Goal: Task Accomplishment & Management: Complete application form

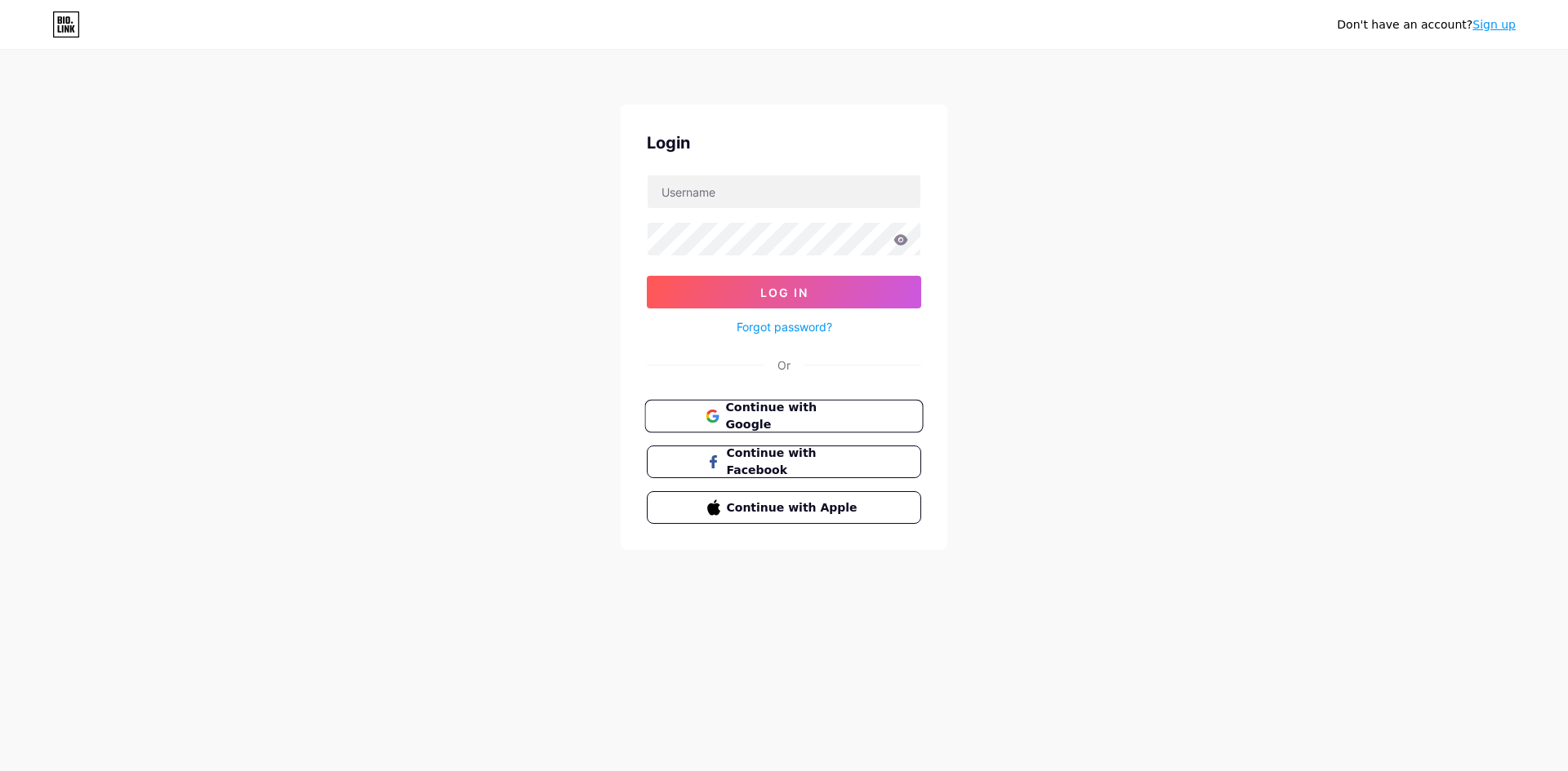
click at [788, 422] on span "Continue with Google" at bounding box center [793, 416] width 136 height 35
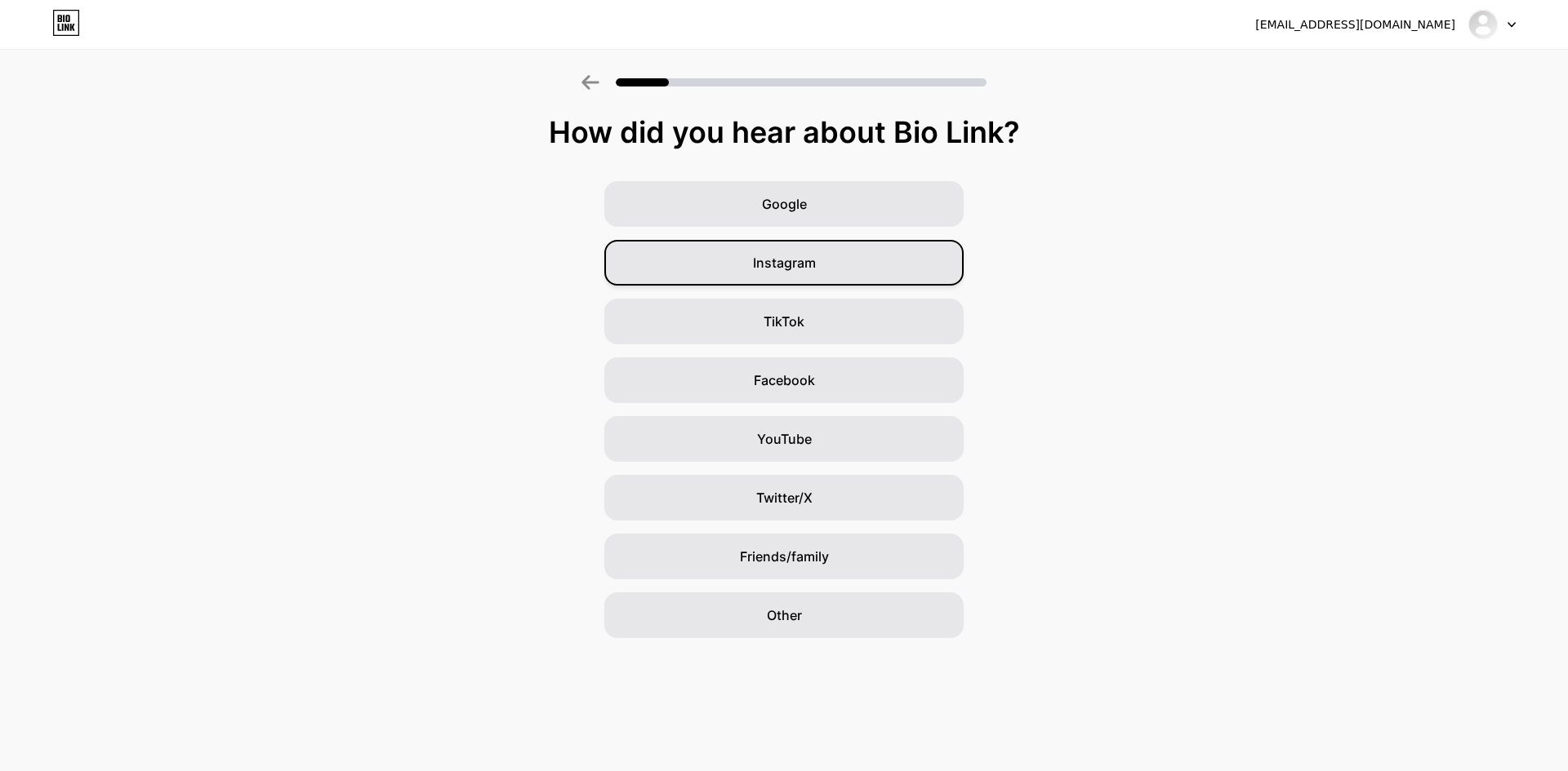
click at [805, 271] on span "Instagram" at bounding box center [784, 262] width 63 height 20
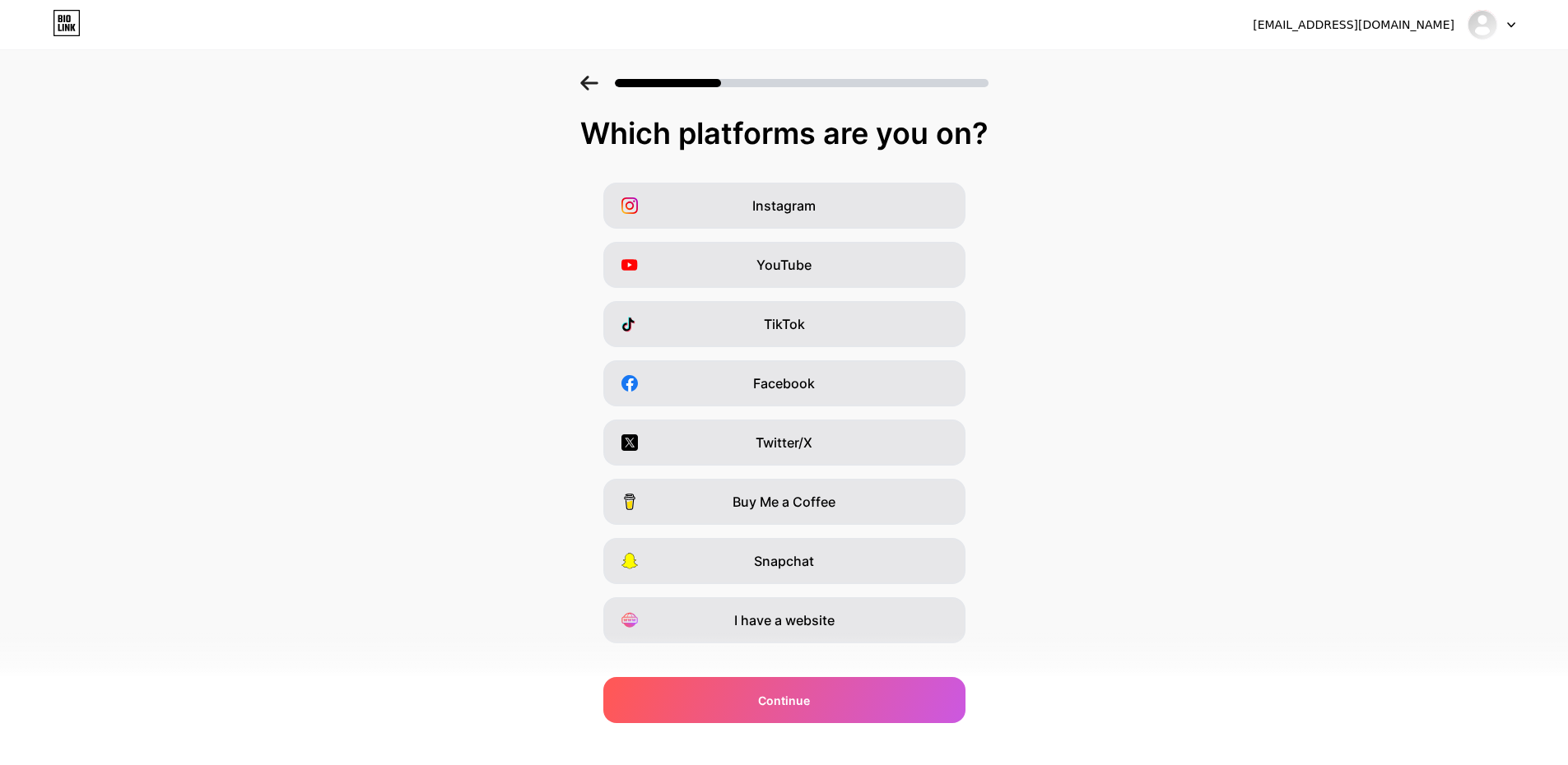
click at [608, 105] on div at bounding box center [784, 78] width 1568 height 58
click at [596, 88] on icon at bounding box center [589, 84] width 18 height 15
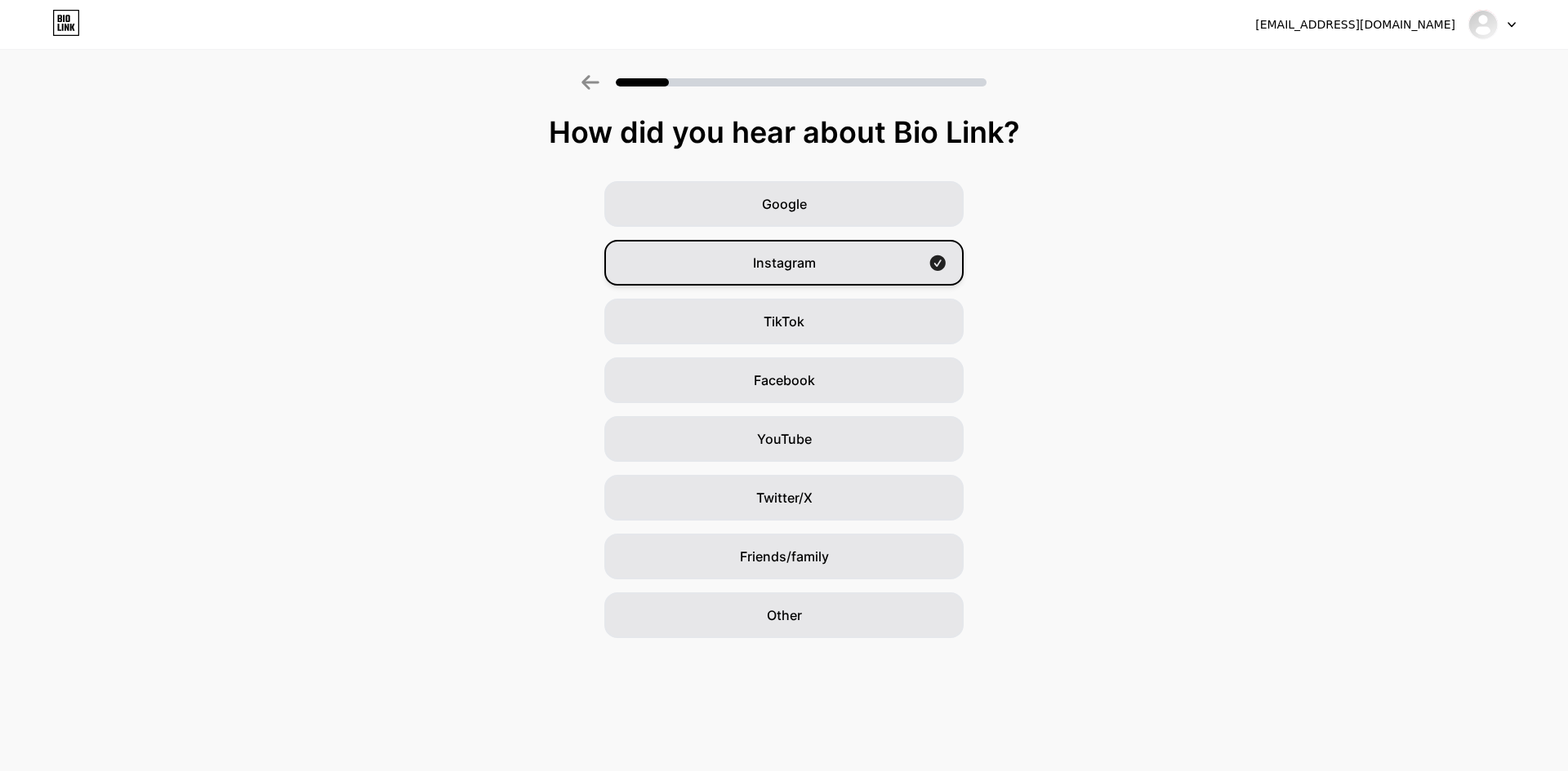
click at [766, 255] on span "Instagram" at bounding box center [784, 262] width 63 height 20
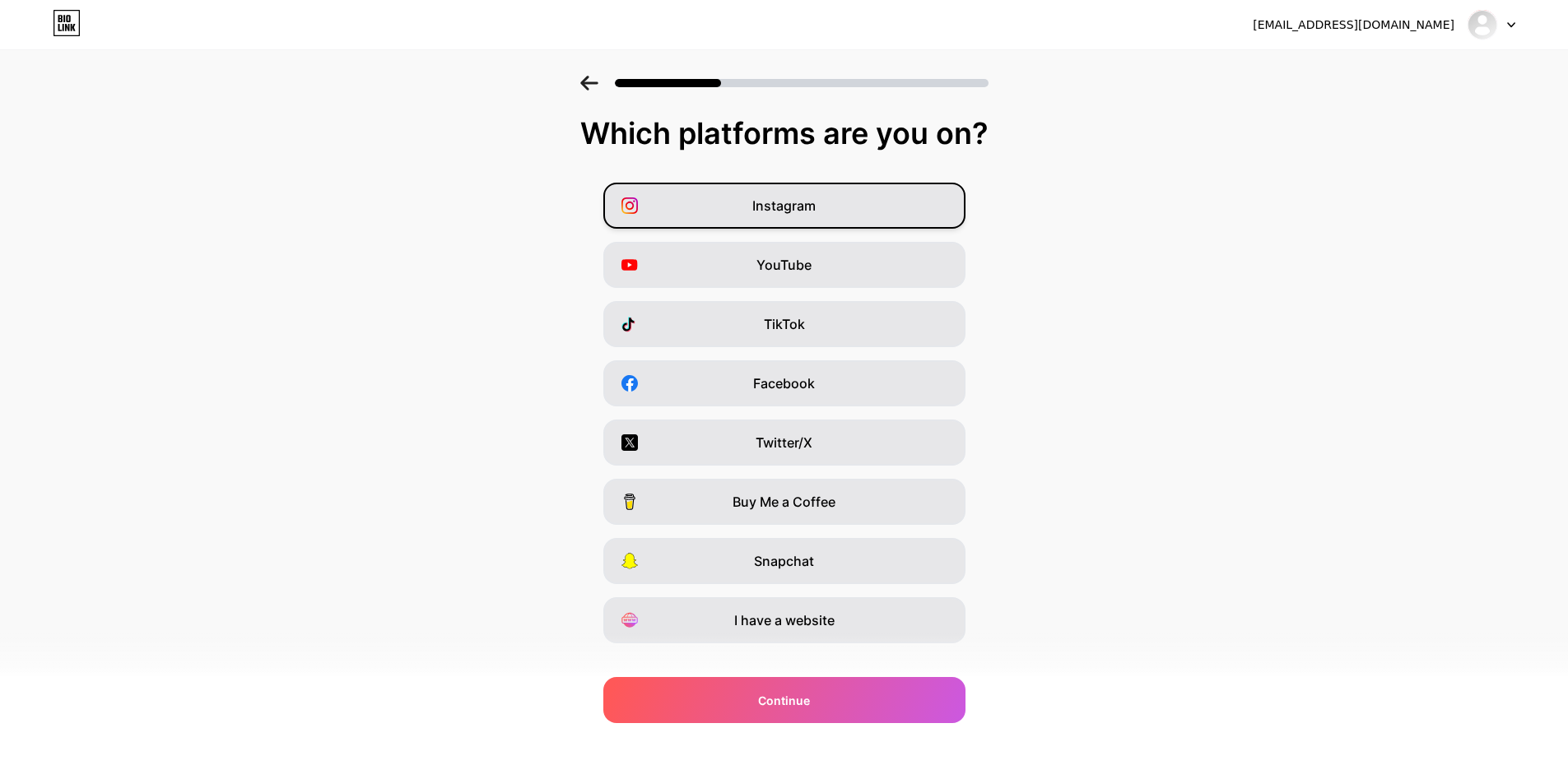
click at [791, 199] on span "Instagram" at bounding box center [784, 206] width 64 height 20
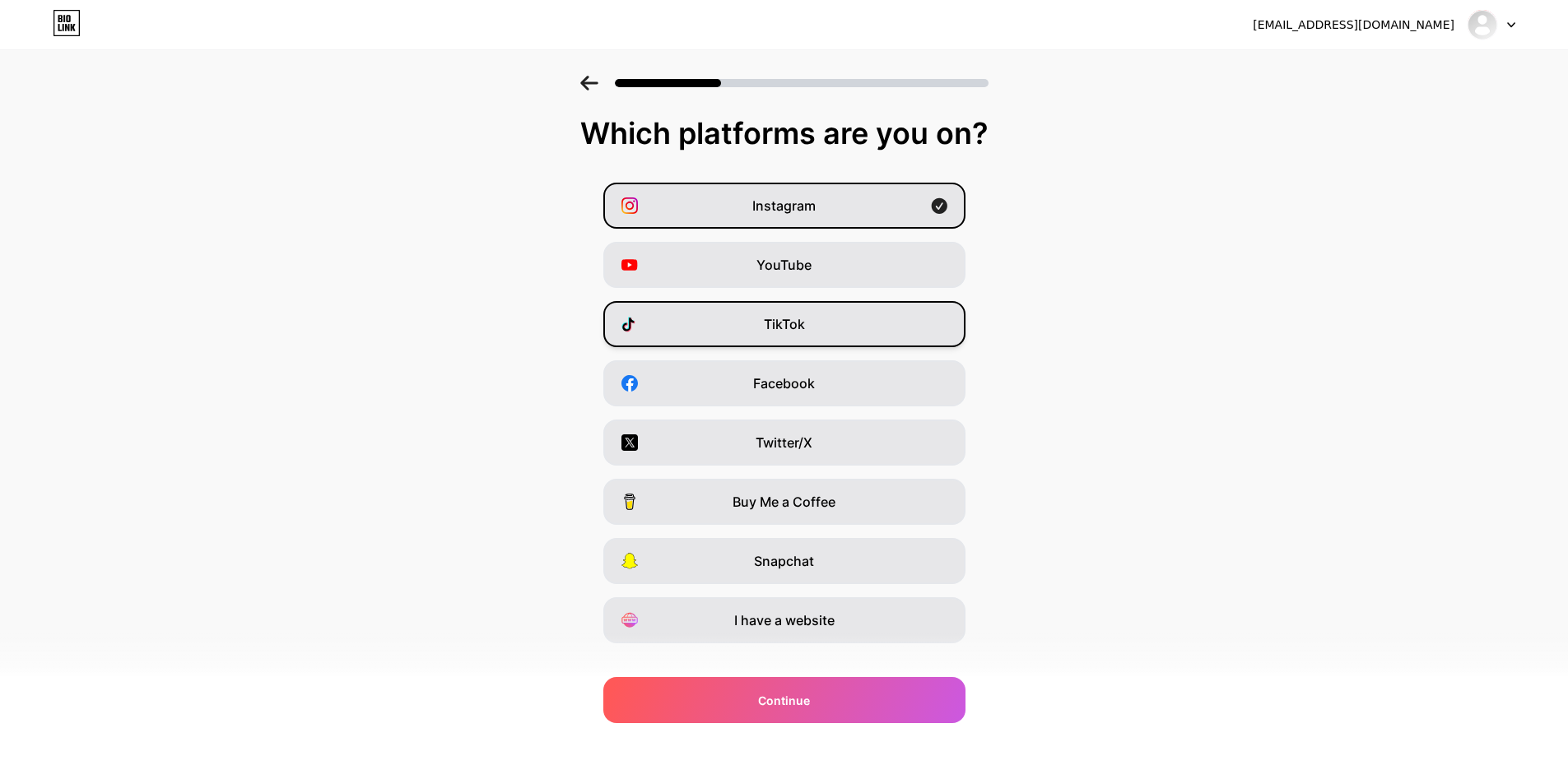
click at [769, 326] on span "TikTok" at bounding box center [784, 324] width 41 height 20
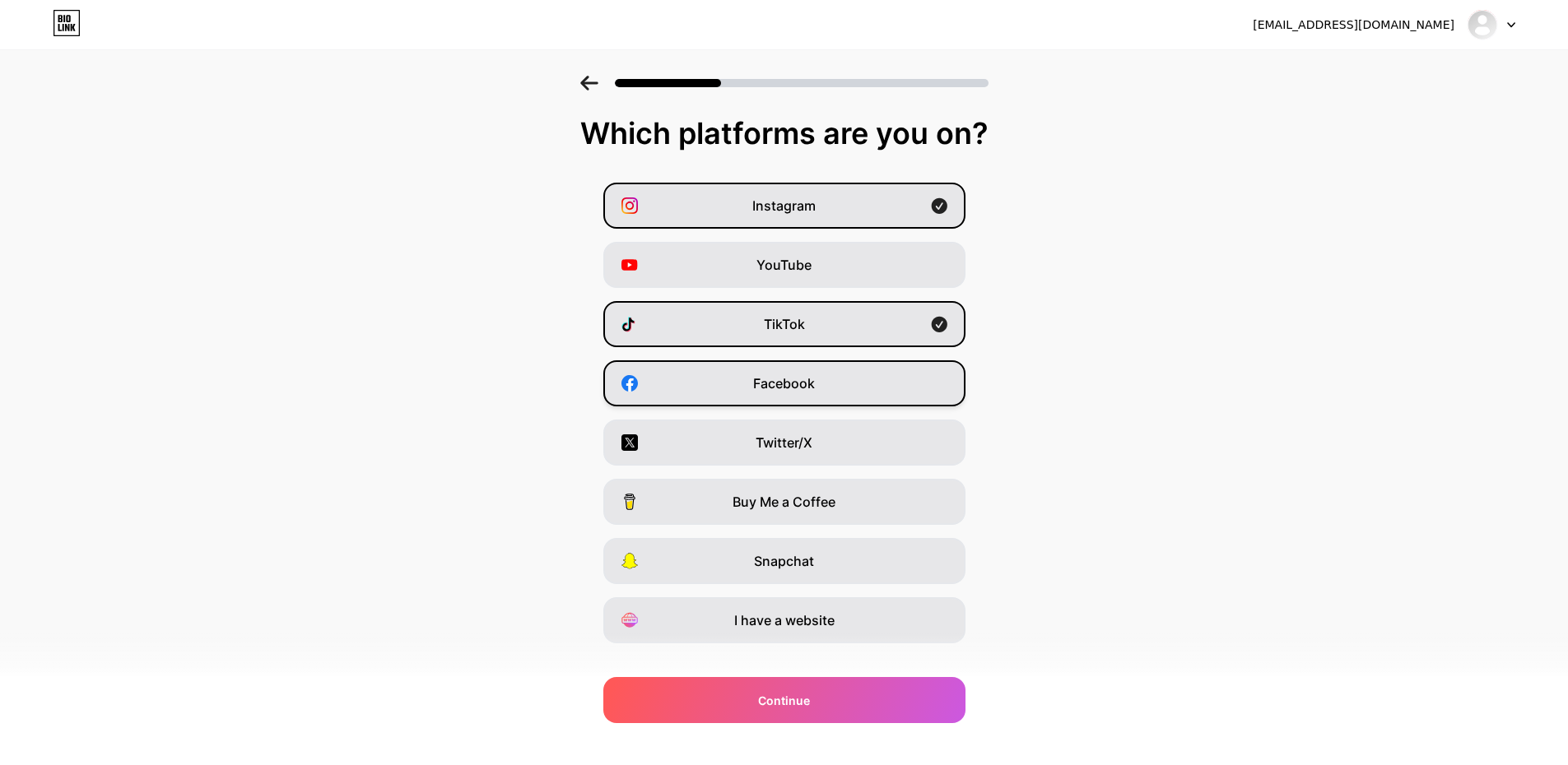
click at [784, 374] on span "Facebook" at bounding box center [784, 383] width 62 height 20
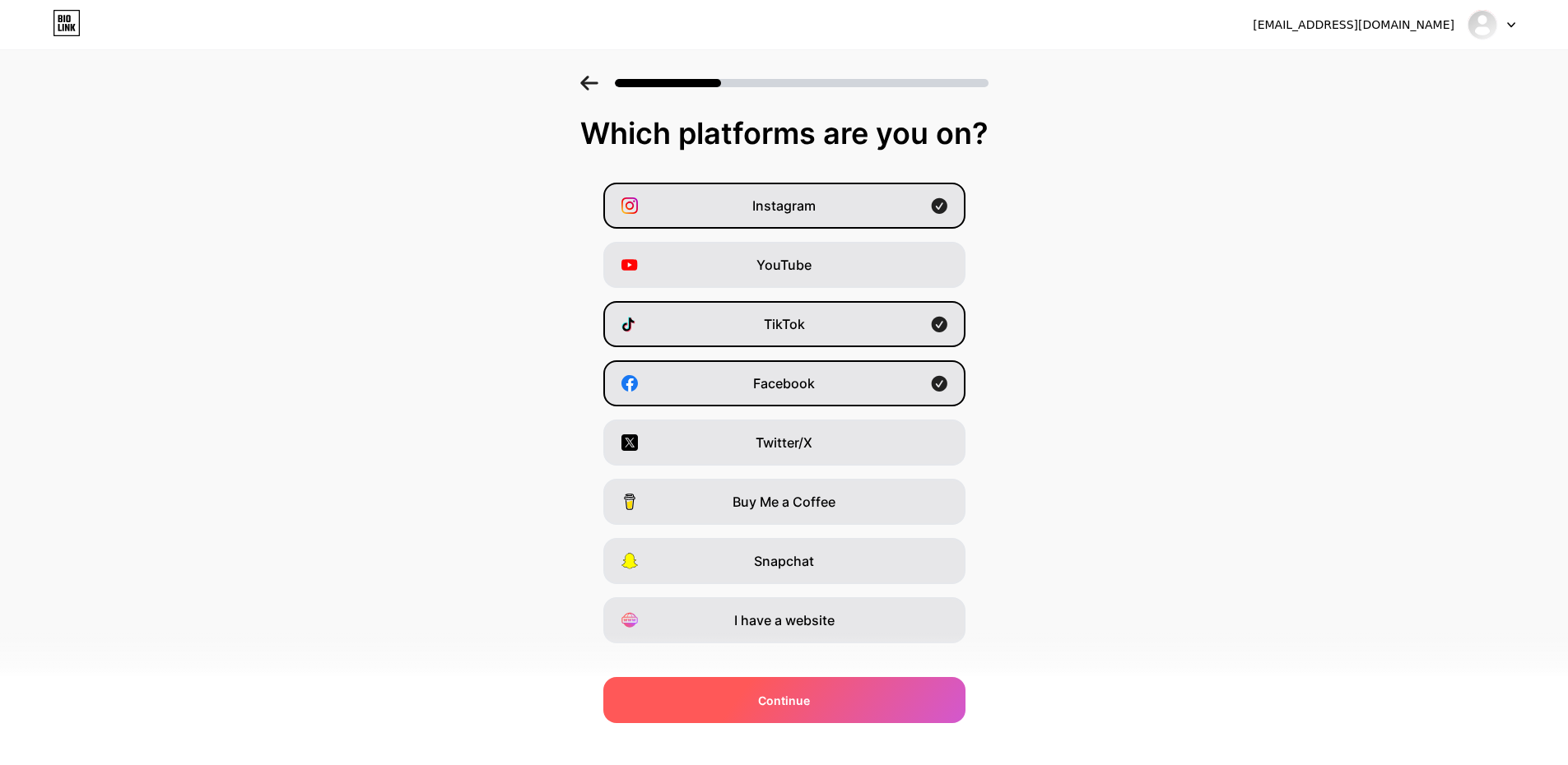
click at [767, 697] on span "Continue" at bounding box center [784, 700] width 51 height 17
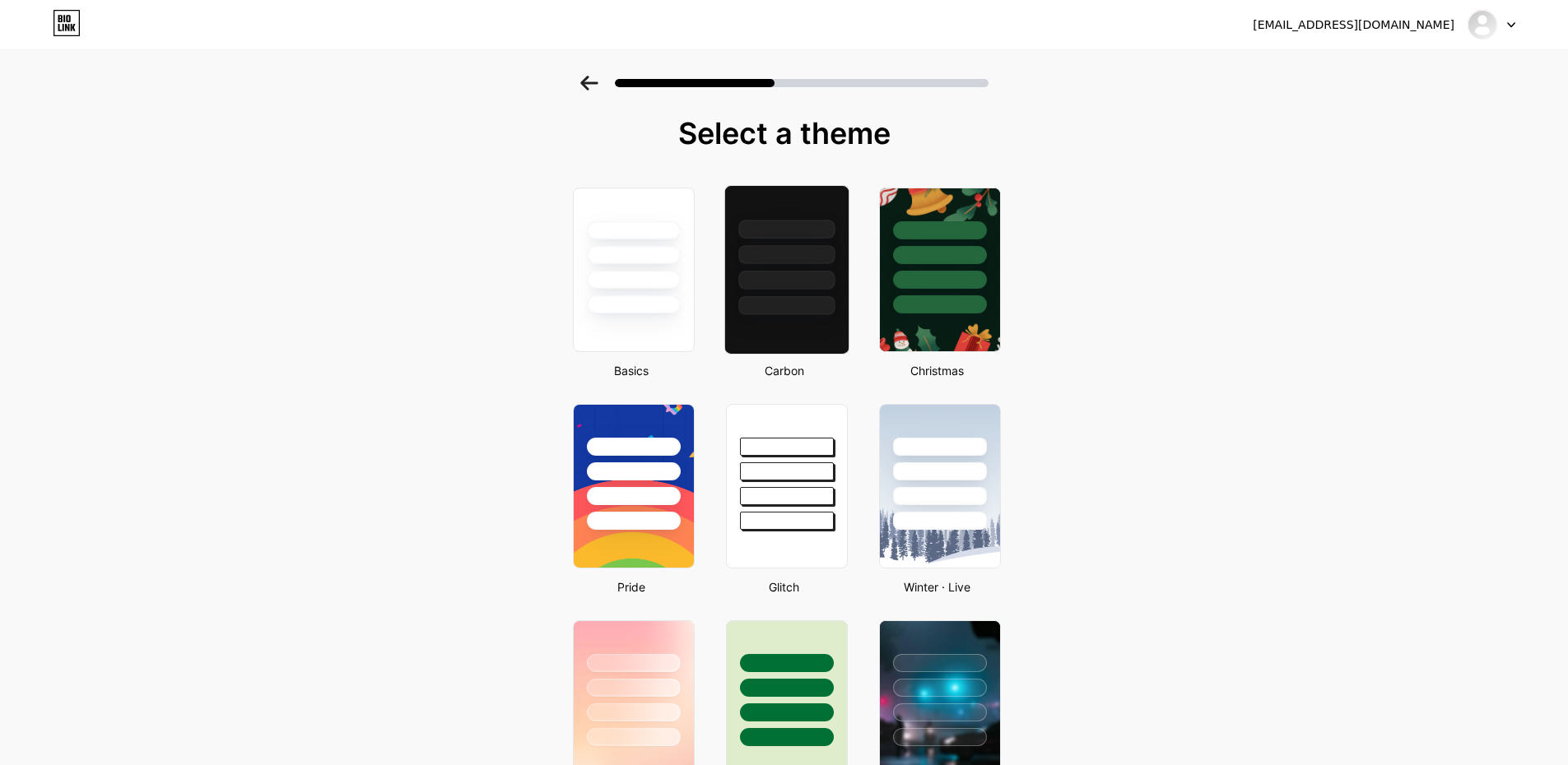
click at [800, 282] on div at bounding box center [786, 281] width 96 height 19
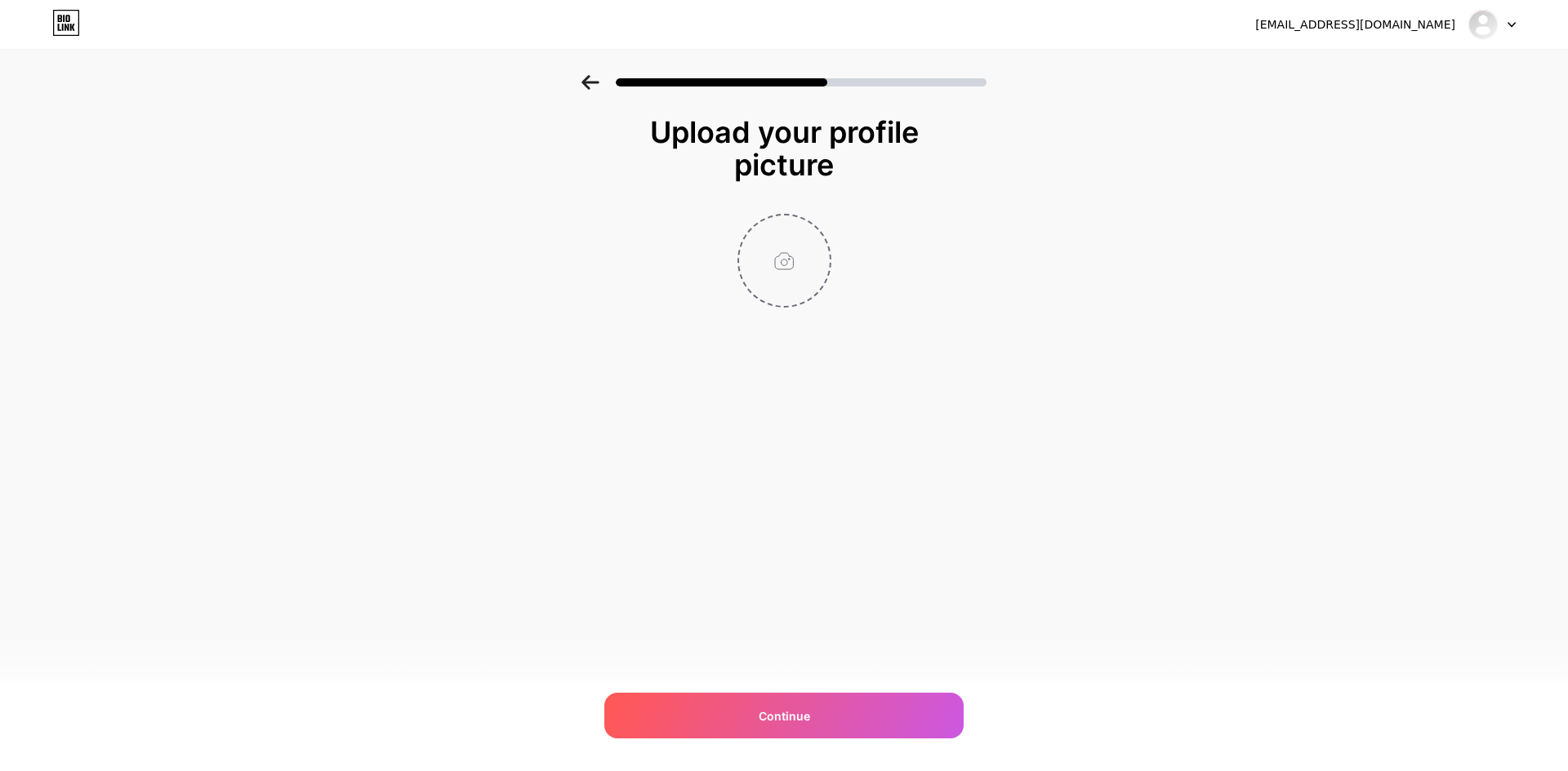
click at [777, 243] on input "file" at bounding box center [784, 260] width 91 height 91
type input "C:\fakepath\1.png"
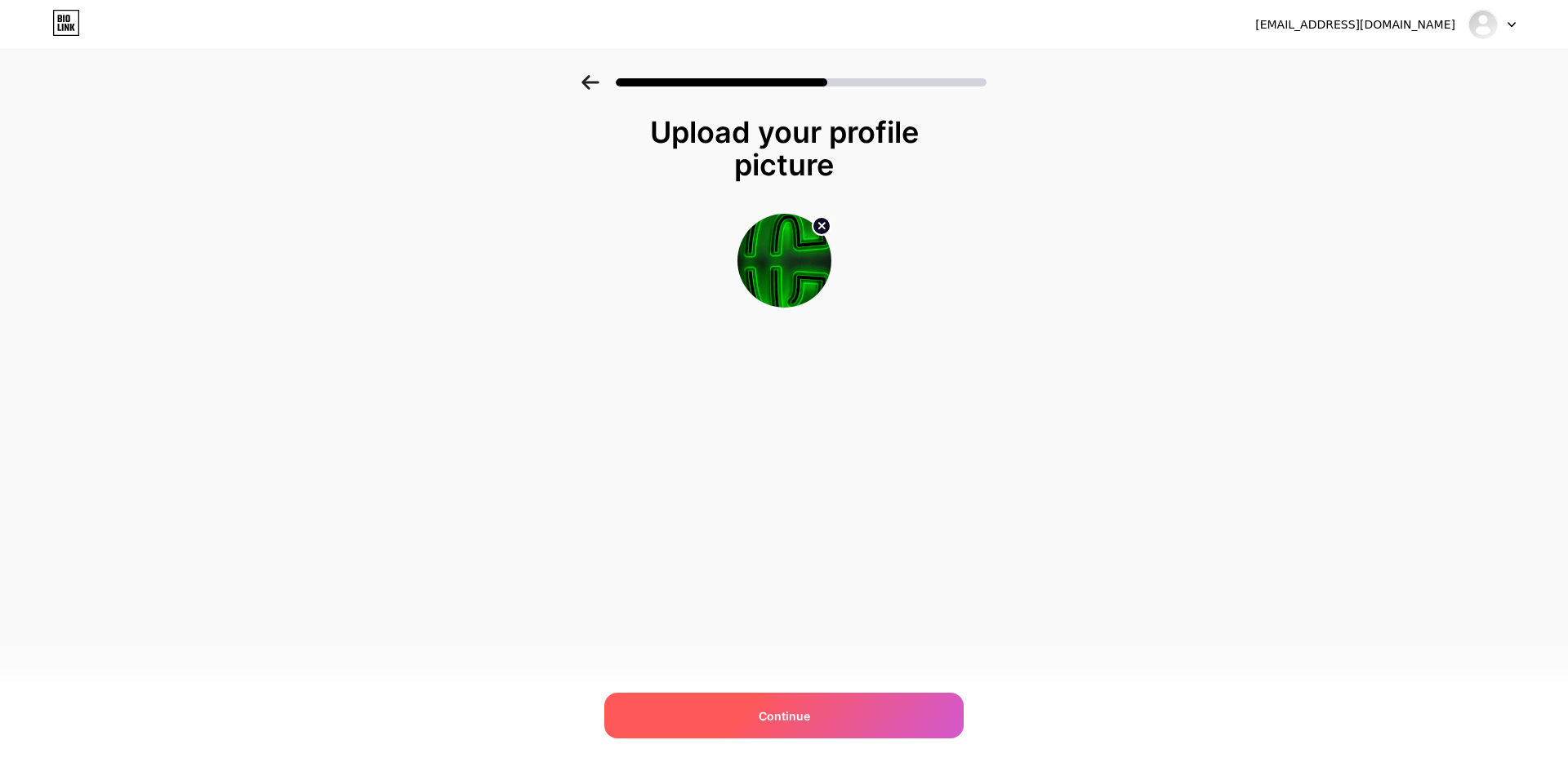
click at [799, 723] on span "Continue" at bounding box center [784, 716] width 51 height 17
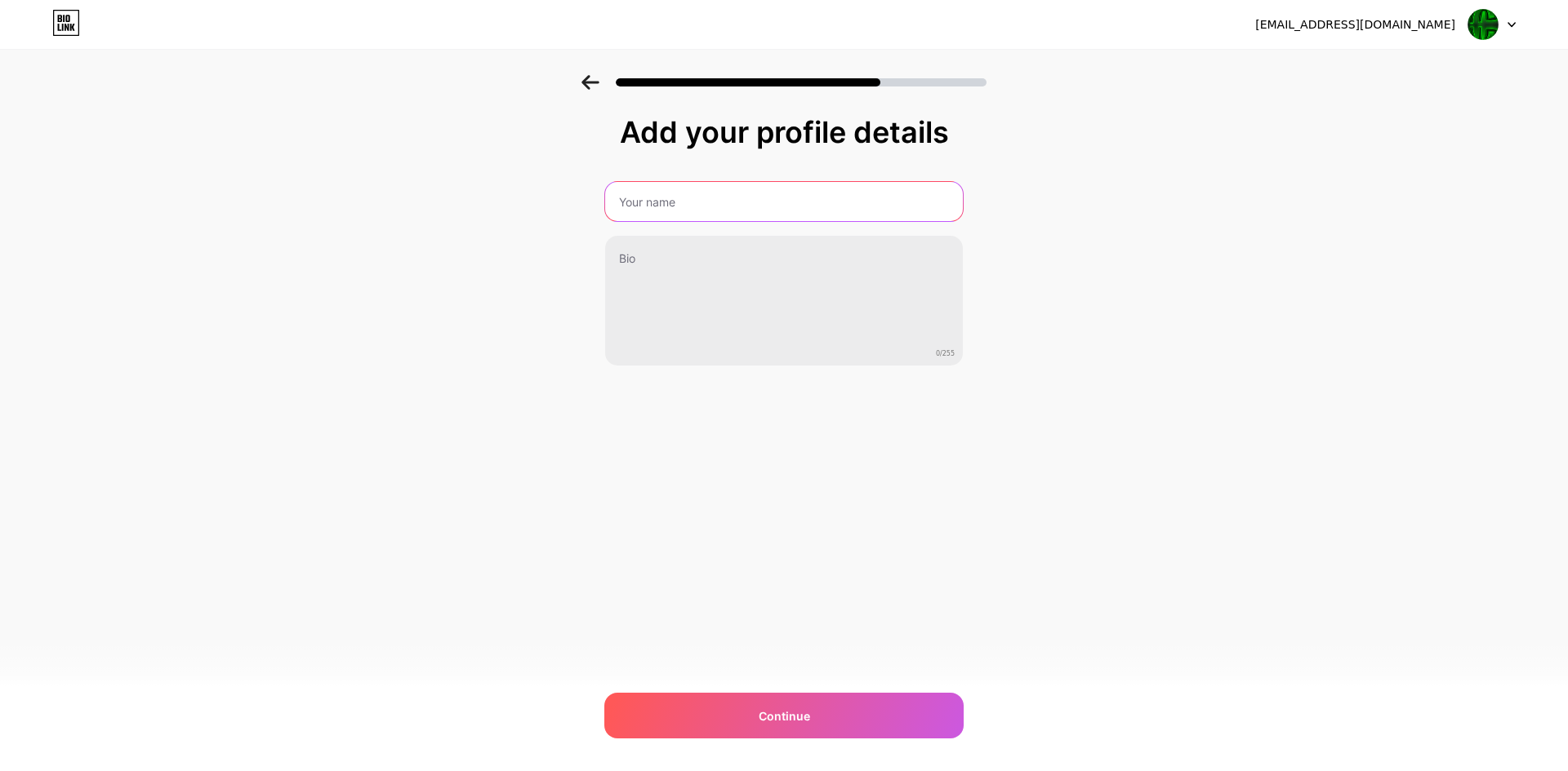
click at [656, 200] on input "text" at bounding box center [784, 202] width 358 height 40
type input "Cynsii"
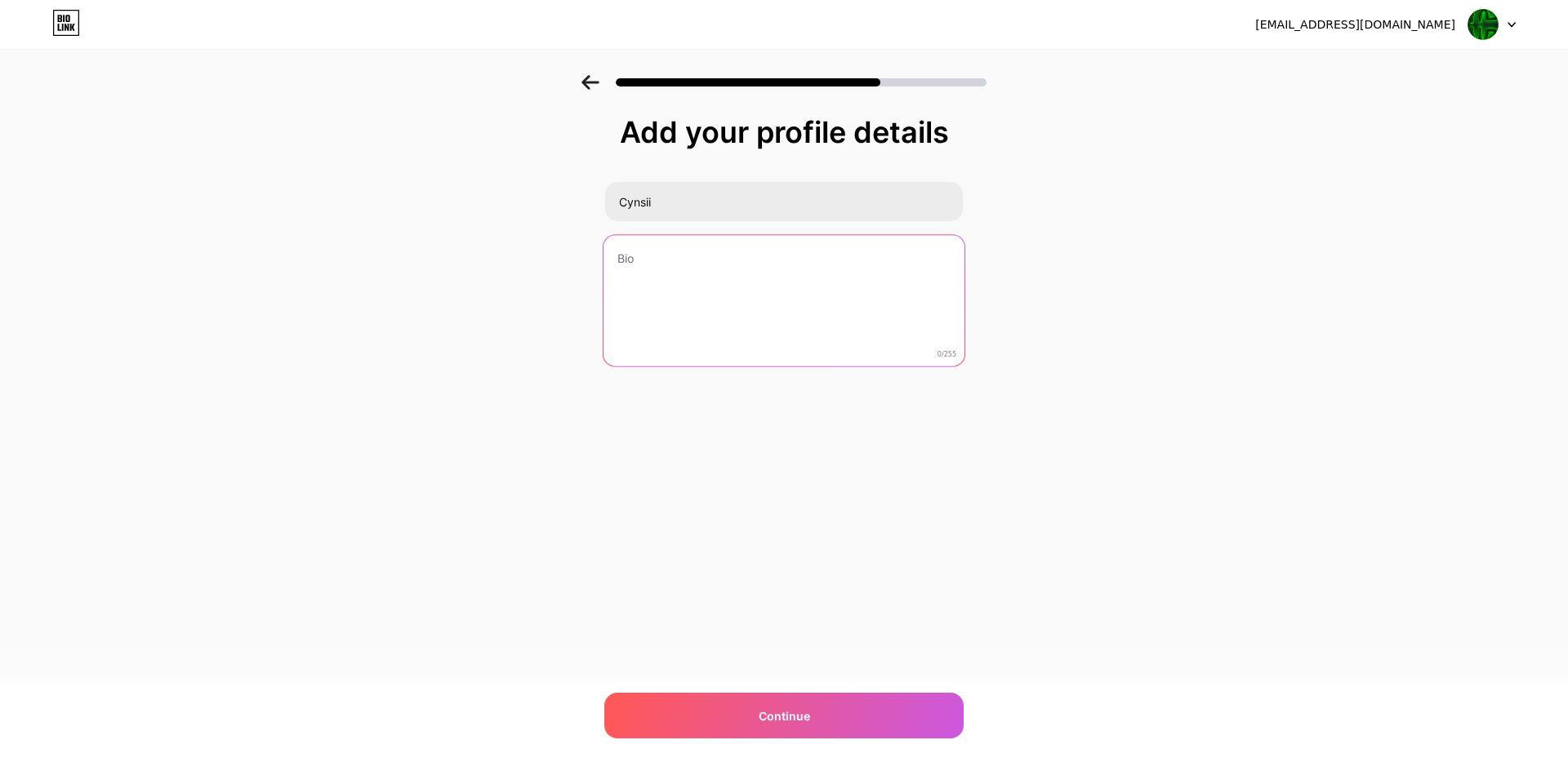
click at [668, 251] on textarea at bounding box center [784, 301] width 361 height 133
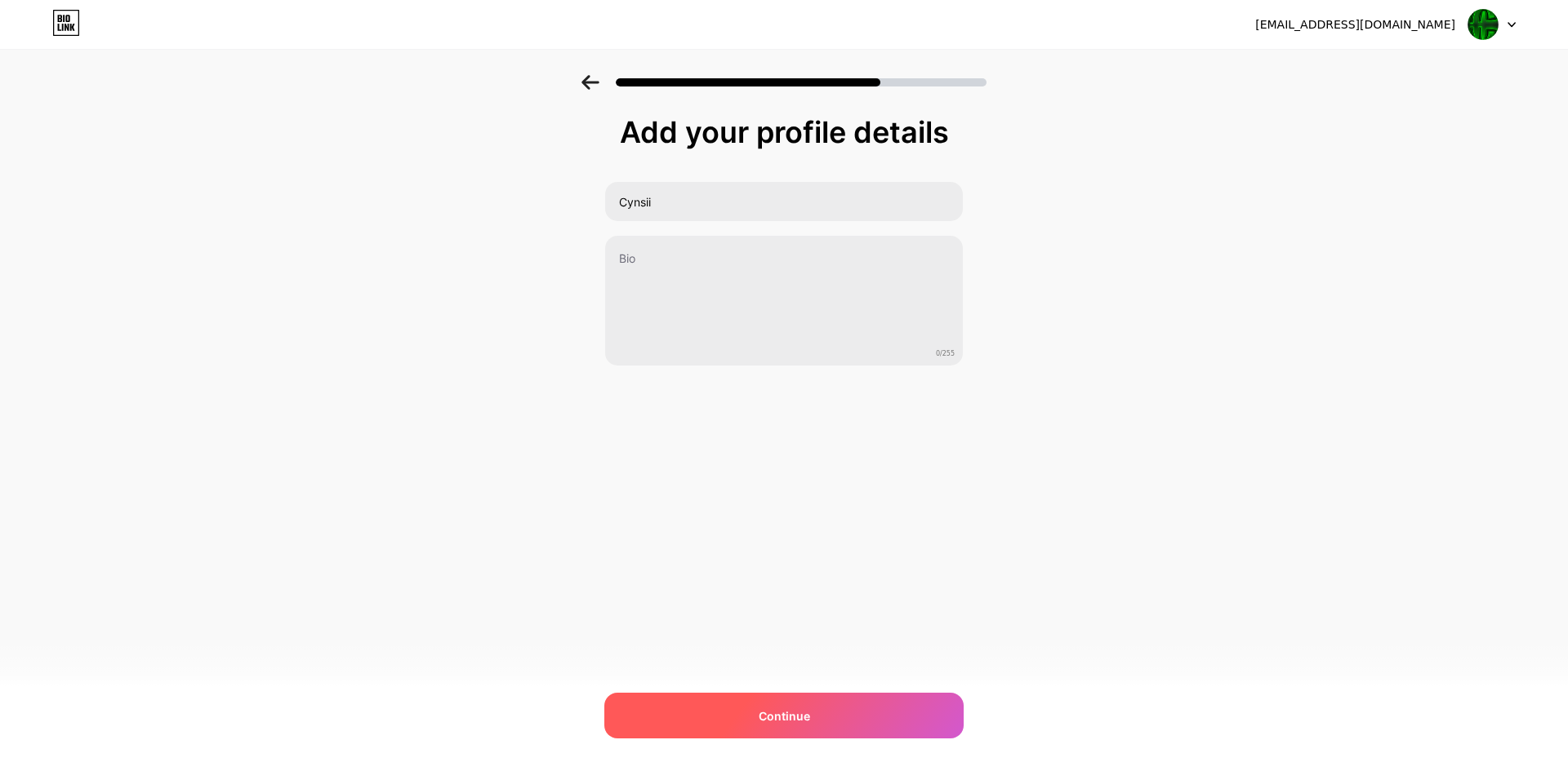
click at [829, 708] on div "Continue" at bounding box center [784, 715] width 360 height 45
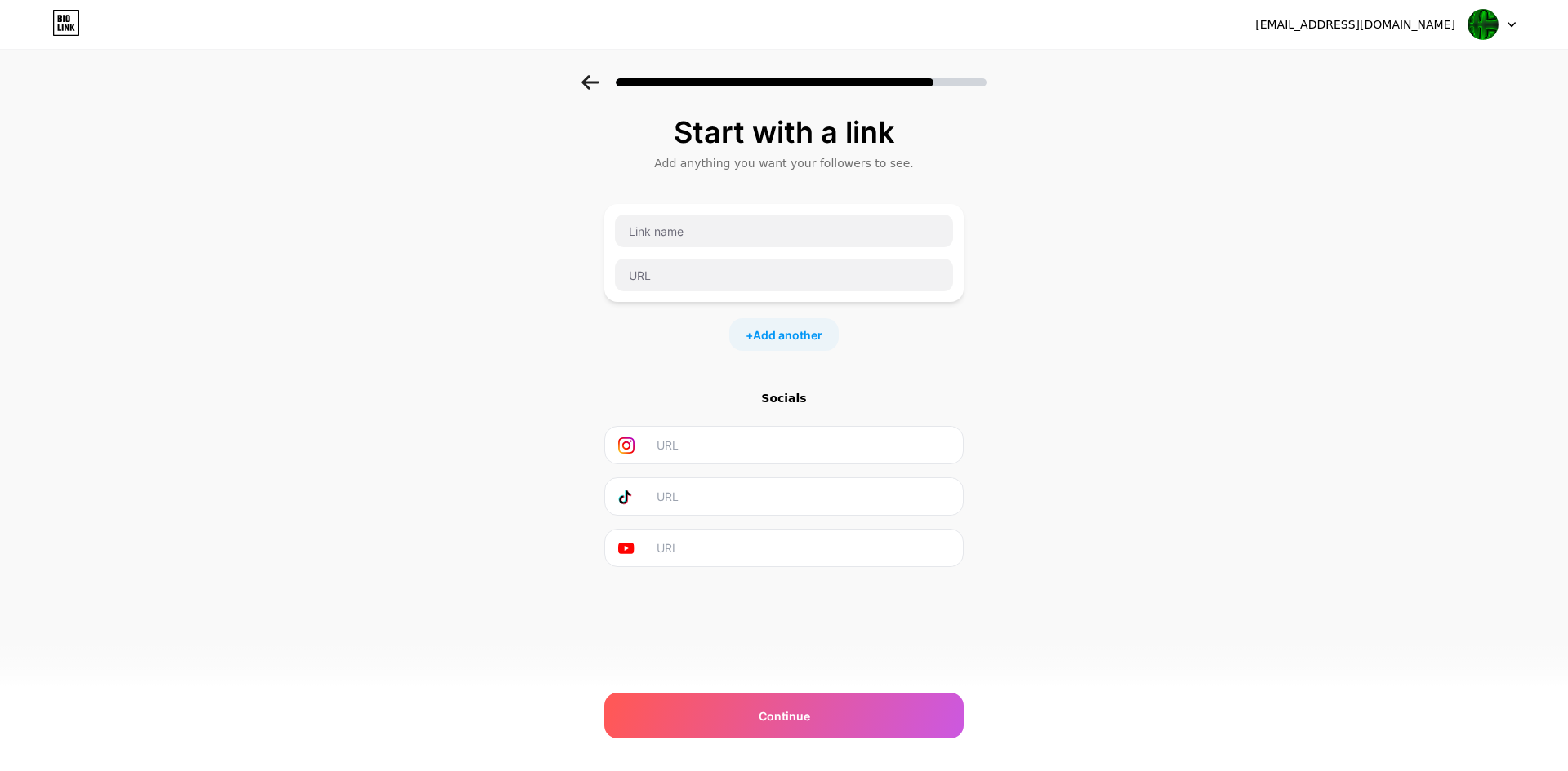
click at [691, 449] on input "text" at bounding box center [804, 444] width 296 height 37
click at [682, 243] on input "text" at bounding box center [784, 231] width 338 height 33
drag, startPoint x: 661, startPoint y: 287, endPoint x: 572, endPoint y: 358, distance: 113.9
click at [572, 358] on div "Start with a link Add anything you want your followers to see. + Add another So…" at bounding box center [784, 362] width 1568 height 574
drag, startPoint x: 713, startPoint y: 426, endPoint x: 683, endPoint y: 443, distance: 34.5
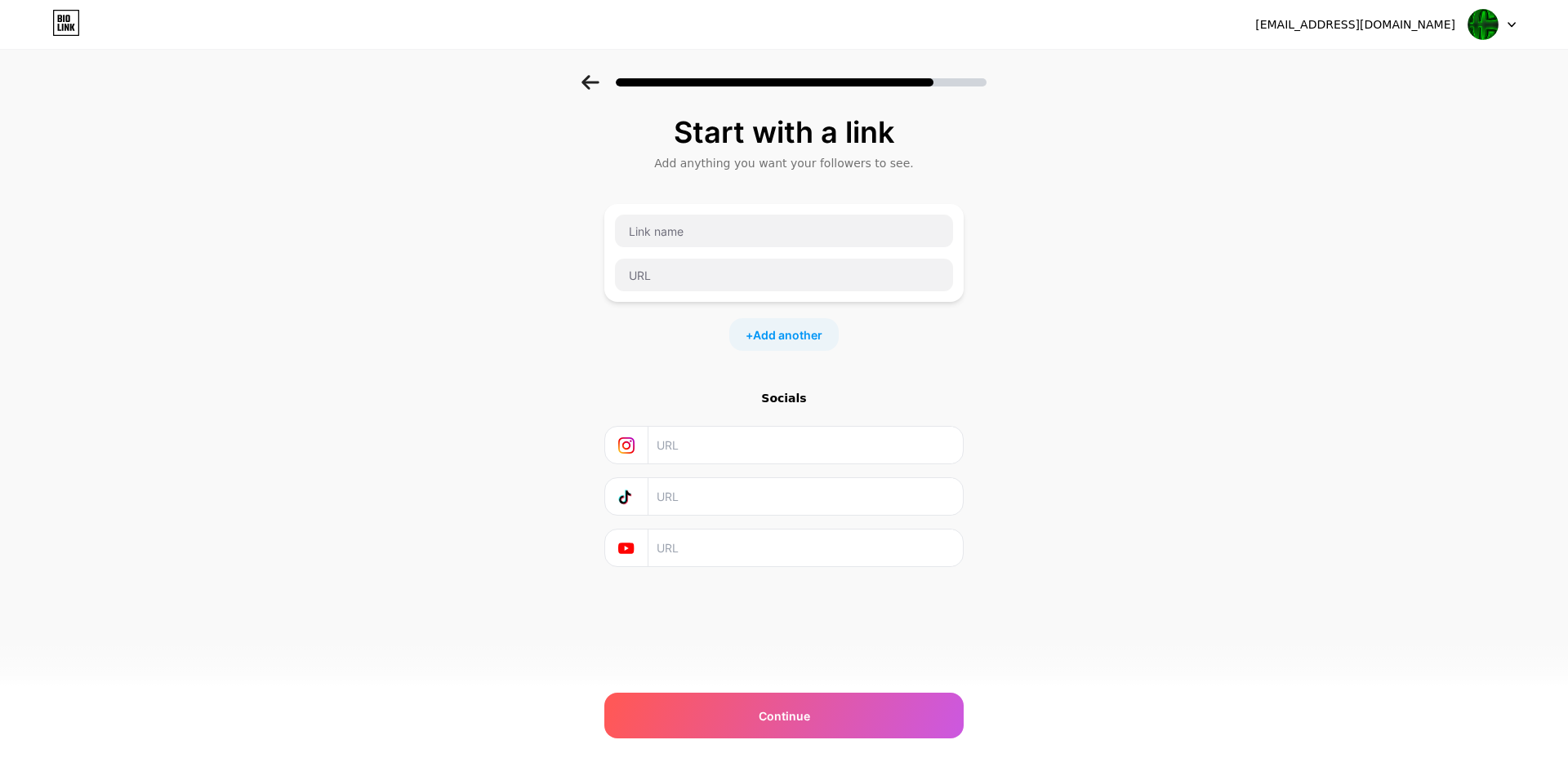
click at [683, 443] on input "text" at bounding box center [804, 444] width 296 height 37
paste input "[URL][DOMAIN_NAME]"
type input "[URL][DOMAIN_NAME]"
click at [683, 496] on input "text" at bounding box center [804, 496] width 296 height 37
